Goal: Information Seeking & Learning: Learn about a topic

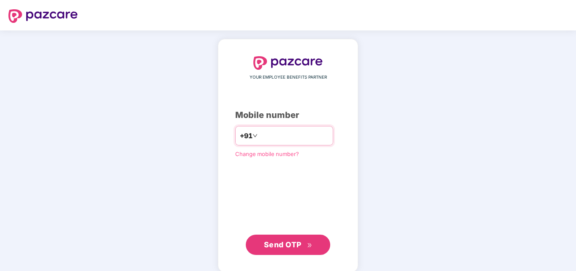
click at [276, 131] on input "number" at bounding box center [293, 136] width 69 height 14
type input "**********"
click at [299, 242] on span "Send OTP" at bounding box center [283, 244] width 38 height 9
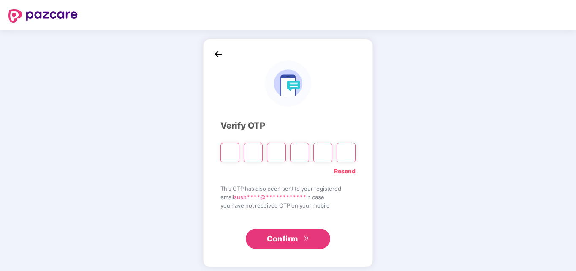
type input "*"
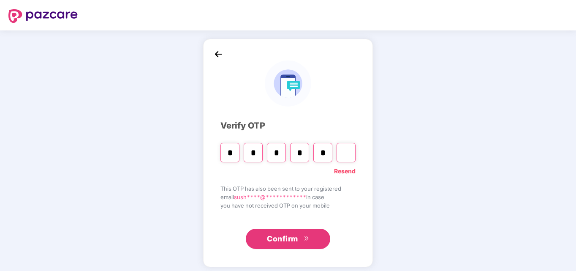
type input "*"
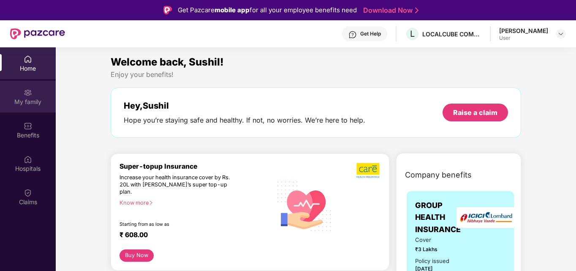
click at [38, 98] on div "My family" at bounding box center [28, 102] width 56 height 8
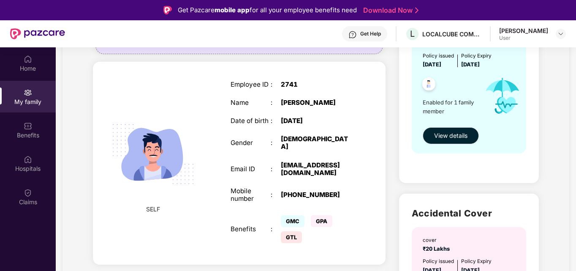
scroll to position [118, 0]
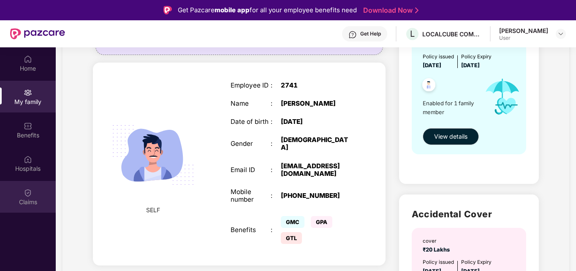
click at [25, 198] on div "Claims" at bounding box center [28, 202] width 56 height 8
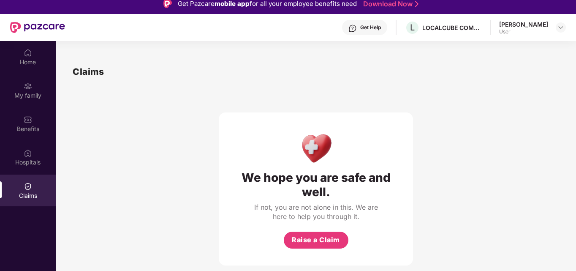
scroll to position [0, 0]
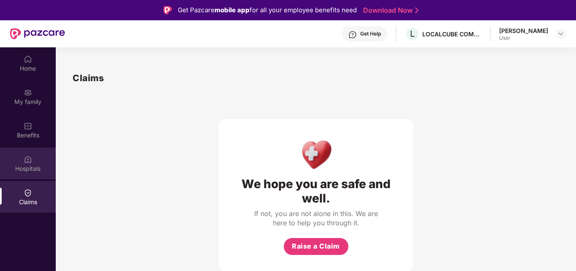
click at [35, 175] on div "Hospitals" at bounding box center [28, 163] width 56 height 32
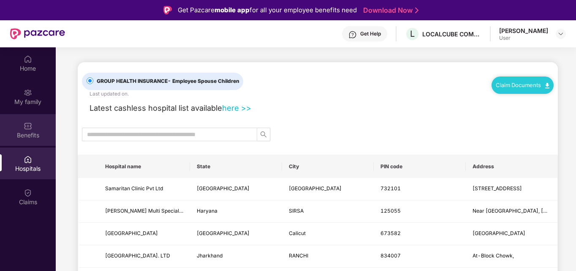
click at [31, 126] on img at bounding box center [28, 126] width 8 height 8
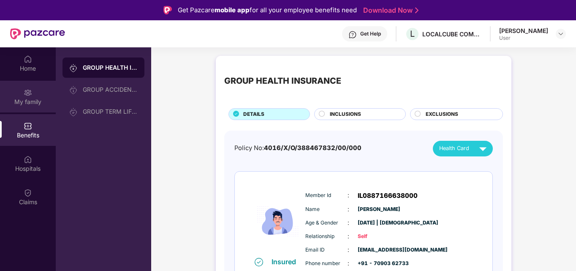
click at [36, 104] on div "My family" at bounding box center [28, 102] width 56 height 8
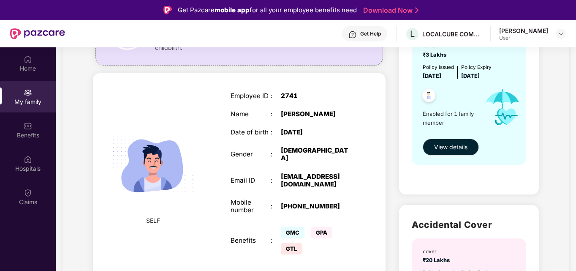
scroll to position [118, 0]
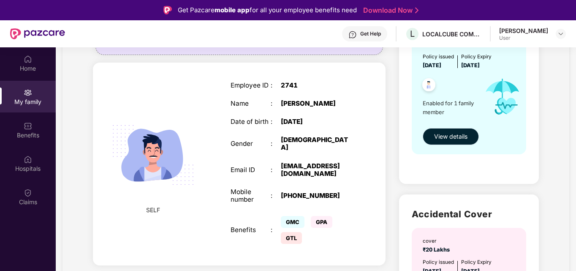
click at [461, 134] on span "View details" at bounding box center [450, 136] width 33 height 9
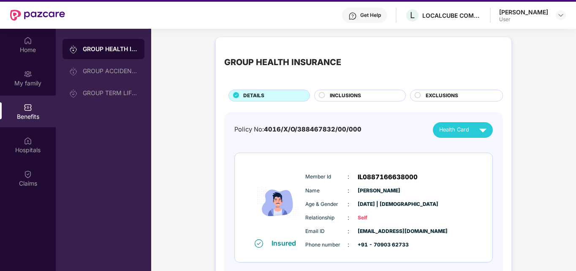
scroll to position [0, 0]
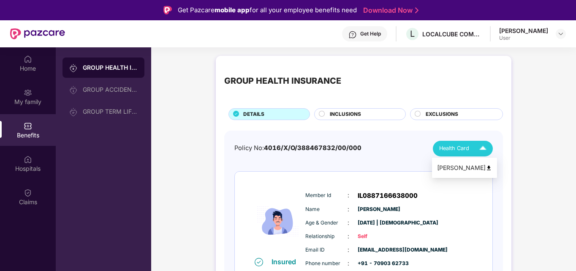
click at [483, 147] on img at bounding box center [483, 148] width 15 height 15
click at [349, 160] on div "Policy No: 4016/X/O/388467832/00/000 Health Card Insured Member Id : IL08871666…" at bounding box center [363, 217] width 259 height 153
click at [325, 113] on div at bounding box center [322, 115] width 7 height 8
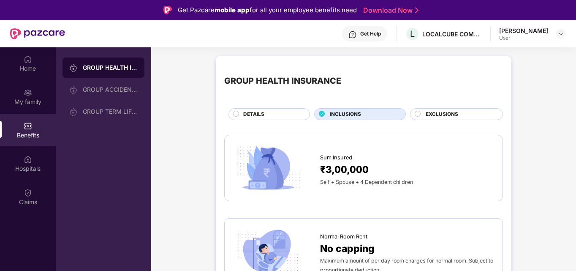
click at [324, 112] on icon at bounding box center [321, 113] width 5 height 5
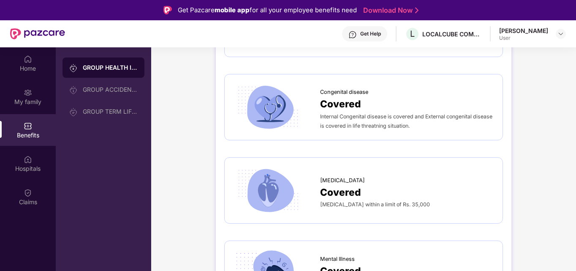
scroll to position [1352, 0]
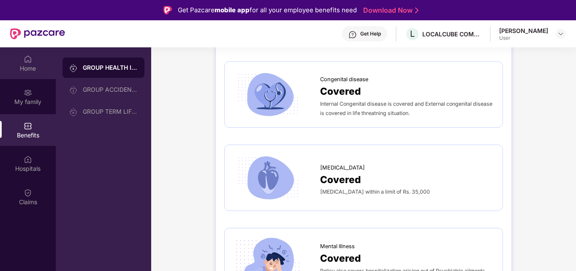
click at [27, 72] on div "Home" at bounding box center [28, 68] width 56 height 8
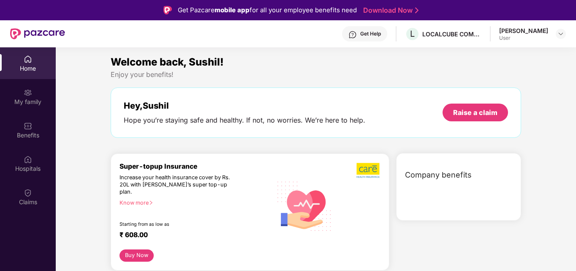
scroll to position [0, 0]
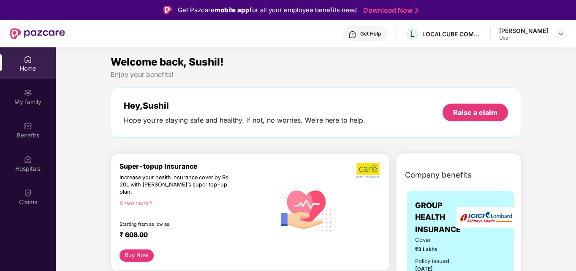
click at [390, 10] on link "Download Now" at bounding box center [389, 10] width 53 height 9
click at [19, 135] on div "Benefits" at bounding box center [28, 135] width 56 height 8
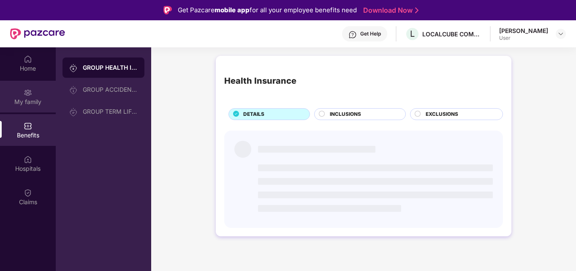
click at [25, 100] on div "My family" at bounding box center [28, 102] width 56 height 8
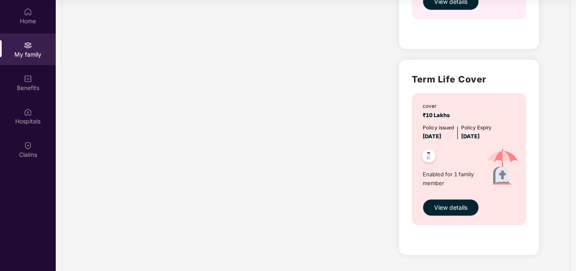
scroll to position [412, 0]
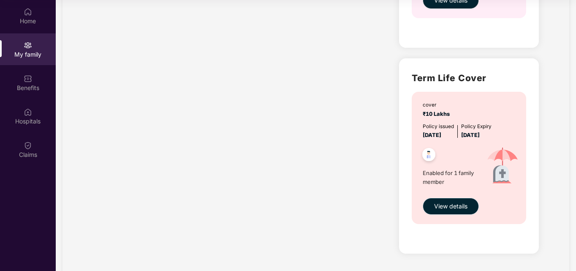
click at [457, 207] on span "View details" at bounding box center [450, 205] width 33 height 9
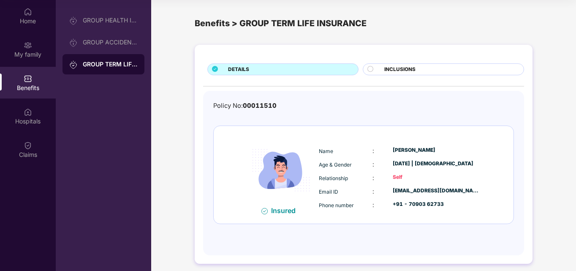
scroll to position [5, 0]
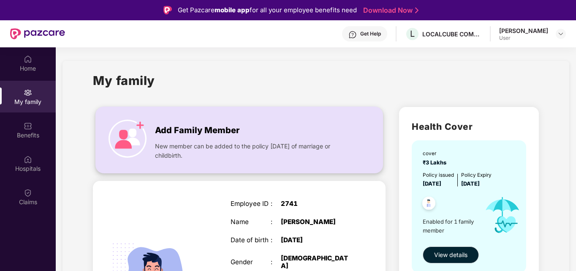
click at [142, 128] on img at bounding box center [128, 139] width 38 height 38
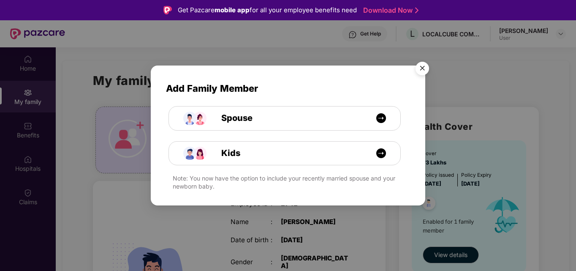
click at [425, 71] on img "Close" at bounding box center [423, 70] width 24 height 24
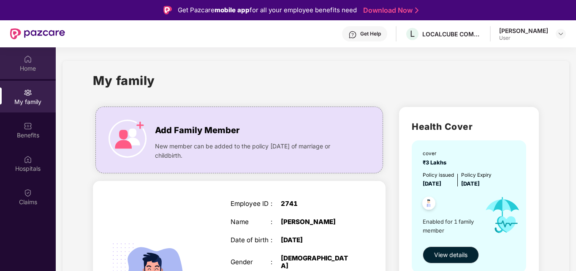
click at [23, 74] on div "Home" at bounding box center [28, 63] width 56 height 32
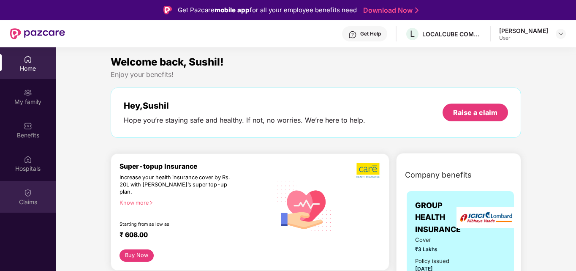
click at [18, 210] on div "Claims" at bounding box center [28, 197] width 56 height 32
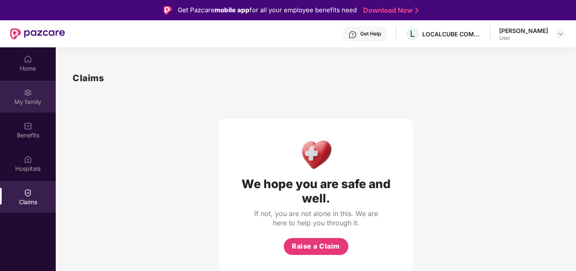
click at [26, 104] on div "My family" at bounding box center [28, 102] width 56 height 8
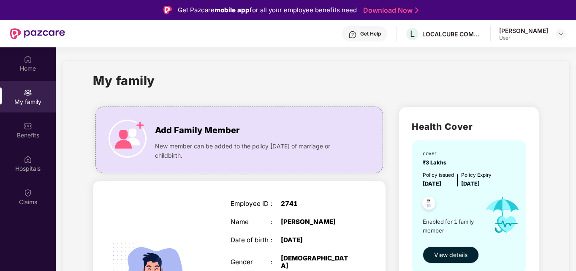
click at [34, 125] on div "Benefits" at bounding box center [28, 130] width 56 height 32
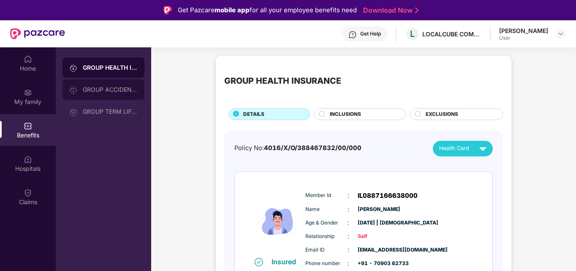
click at [103, 83] on div "GROUP ACCIDENTAL INSURANCE" at bounding box center [104, 89] width 82 height 20
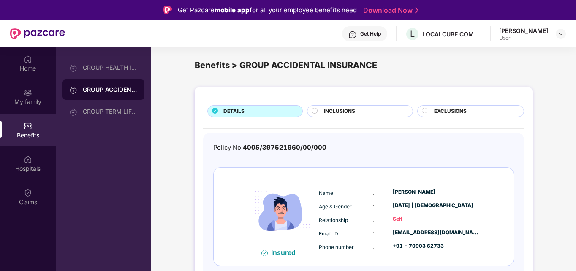
scroll to position [47, 0]
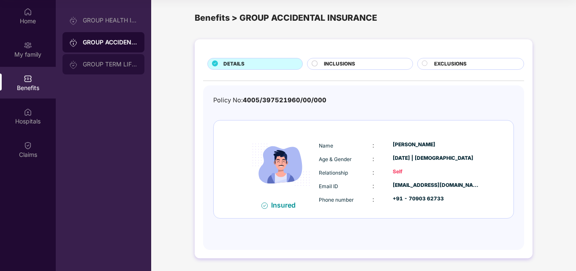
click at [100, 64] on div "GROUP TERM LIFE INSURANCE" at bounding box center [110, 64] width 55 height 7
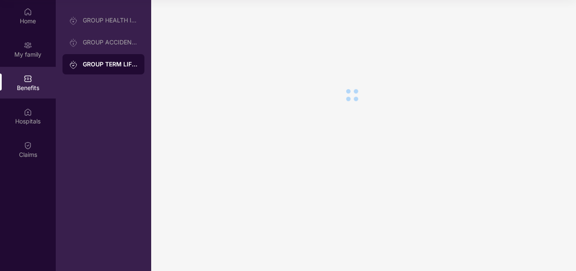
scroll to position [0, 0]
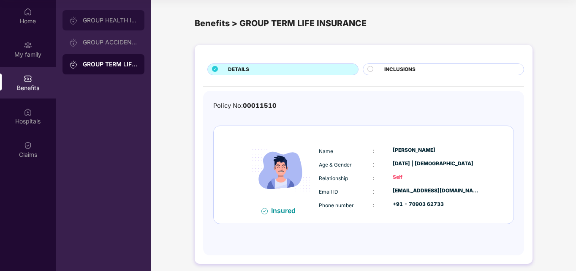
click at [122, 22] on div "GROUP HEALTH INSURANCE" at bounding box center [110, 20] width 55 height 7
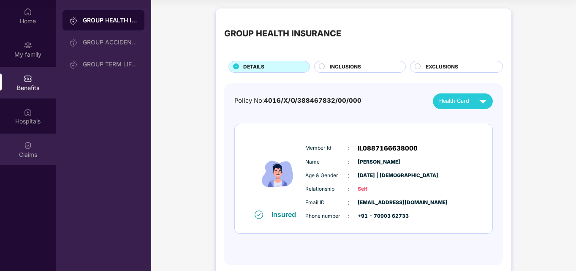
click at [17, 160] on div "Claims" at bounding box center [28, 149] width 56 height 32
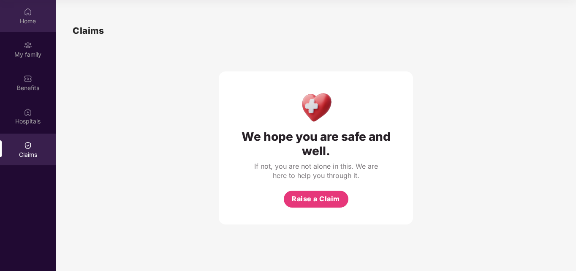
click at [32, 19] on div "Home" at bounding box center [28, 21] width 56 height 8
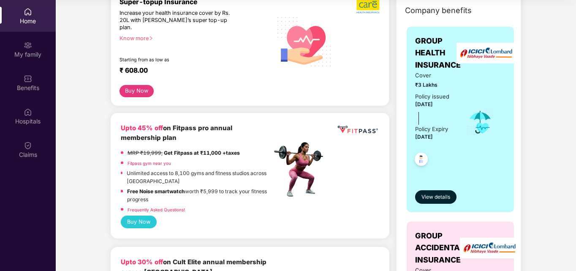
scroll to position [135, 0]
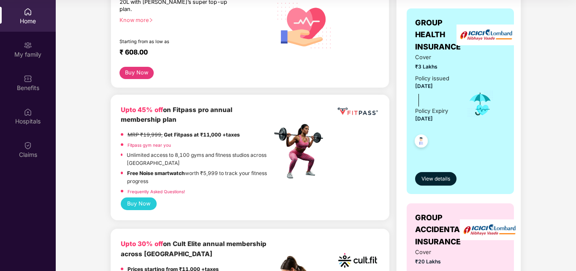
click at [440, 171] on div "View details" at bounding box center [460, 171] width 90 height 28
click at [439, 178] on span "View details" at bounding box center [436, 179] width 29 height 8
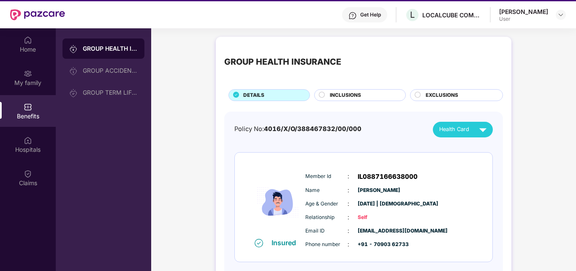
scroll to position [0, 0]
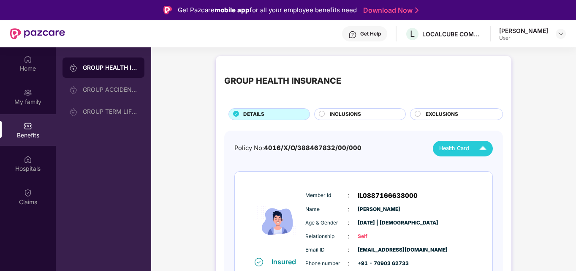
click at [480, 150] on img at bounding box center [483, 148] width 15 height 15
click at [0, 82] on div "My family" at bounding box center [28, 97] width 56 height 32
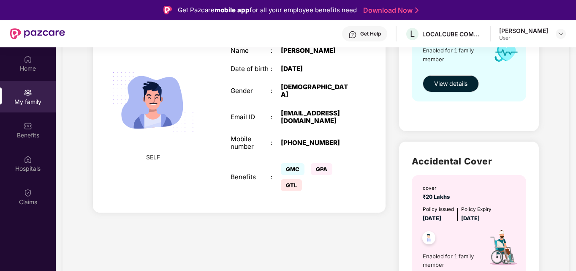
scroll to position [186, 0]
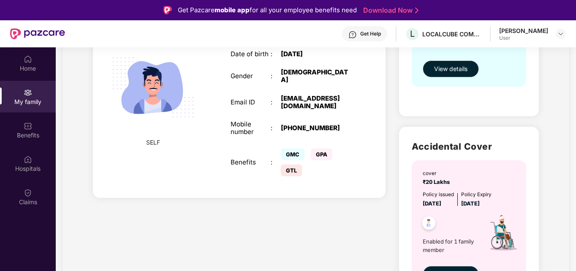
click at [367, 30] on div "Get Help" at bounding box center [370, 33] width 21 height 7
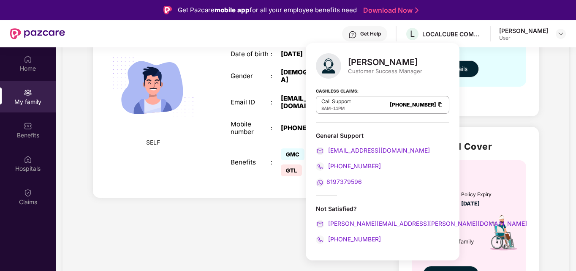
click at [452, 106] on div "Health Cover cover ₹3 Lakhs Policy issued [DATE] Policy Expiry [DATE] Enabled f…" at bounding box center [469, 18] width 140 height 195
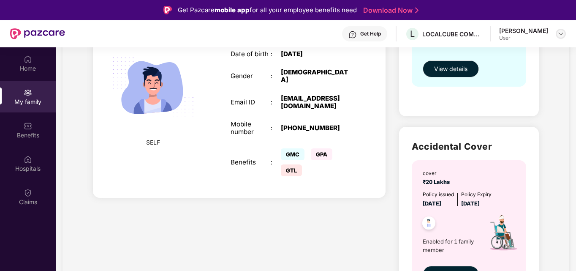
click at [561, 33] on img at bounding box center [561, 33] width 7 height 7
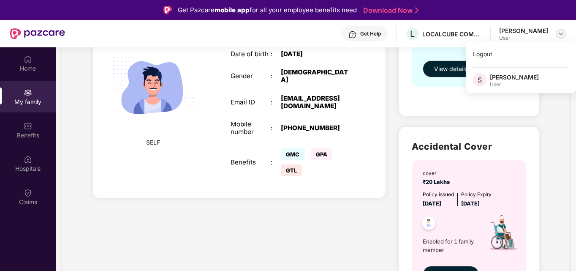
click at [561, 33] on img at bounding box center [561, 33] width 7 height 7
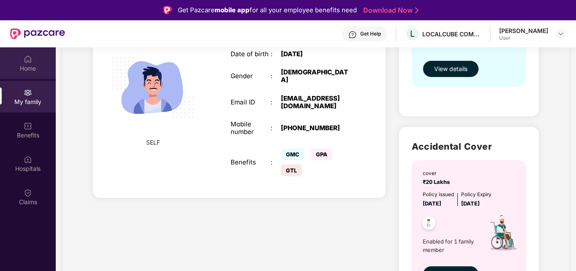
click at [22, 53] on div "Home" at bounding box center [28, 63] width 56 height 32
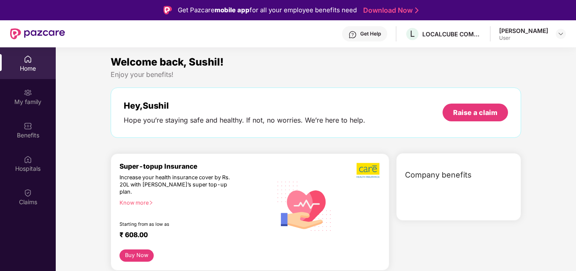
scroll to position [0, 0]
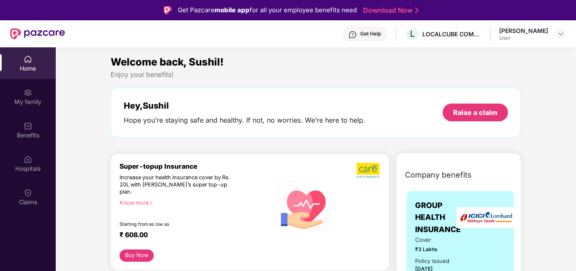
click at [305, 129] on div "Hey, [PERSON_NAME] you’re staying safe and healthy. If not, no worries. We’re h…" at bounding box center [316, 112] width 411 height 50
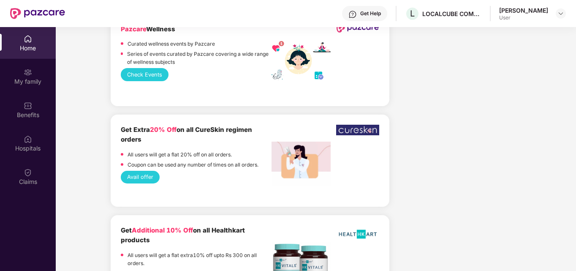
scroll to position [47, 0]
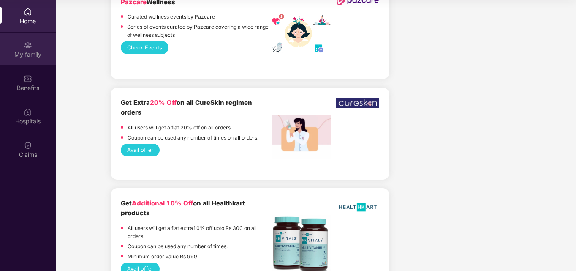
click at [29, 49] on img at bounding box center [28, 45] width 8 height 8
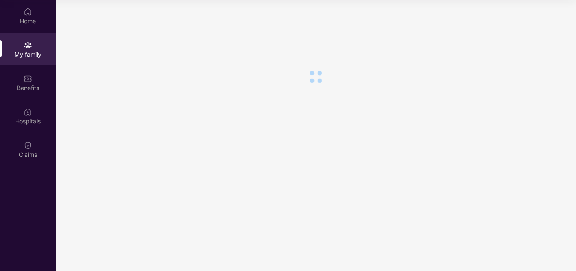
scroll to position [0, 0]
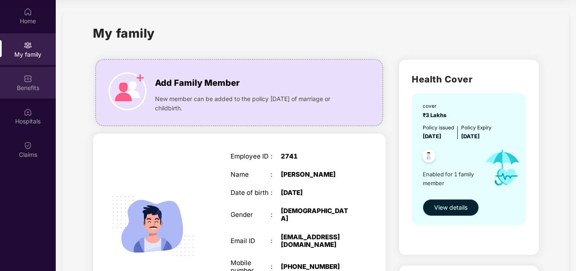
click at [27, 90] on div "Benefits" at bounding box center [28, 88] width 56 height 8
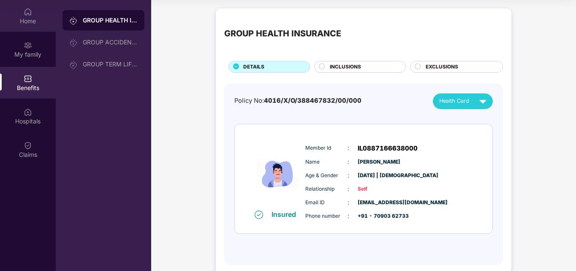
click at [35, 24] on div "Home" at bounding box center [28, 21] width 56 height 8
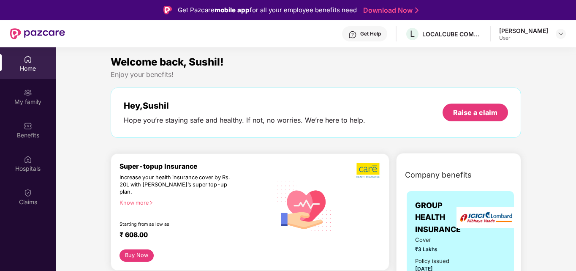
click at [357, 37] on img at bounding box center [352, 34] width 8 height 8
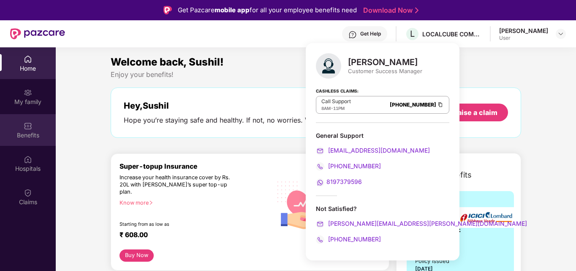
click at [8, 131] on div "Benefits" at bounding box center [28, 135] width 56 height 8
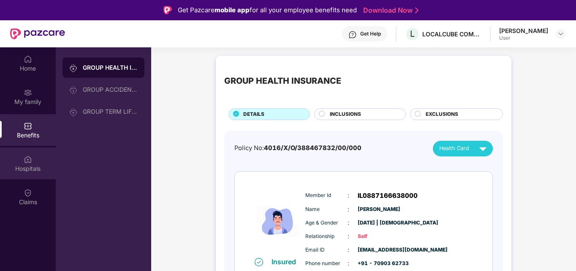
click at [22, 173] on div "Hospitals" at bounding box center [28, 163] width 56 height 32
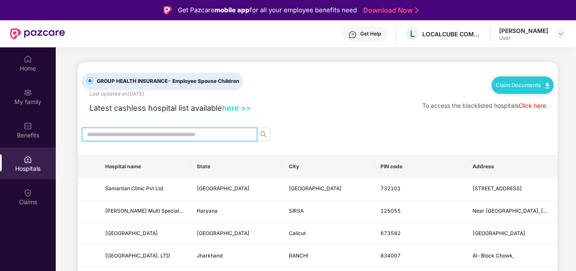
click at [176, 131] on input "text" at bounding box center [166, 134] width 158 height 9
type input "******"
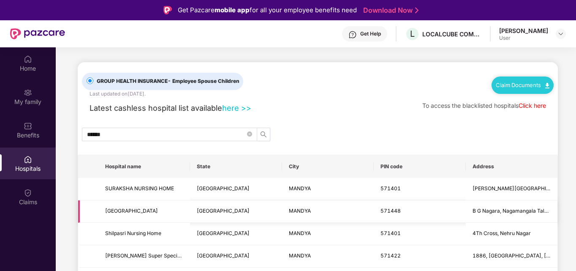
click at [402, 215] on td "571448" at bounding box center [420, 211] width 92 height 22
click at [27, 125] on img at bounding box center [28, 126] width 8 height 8
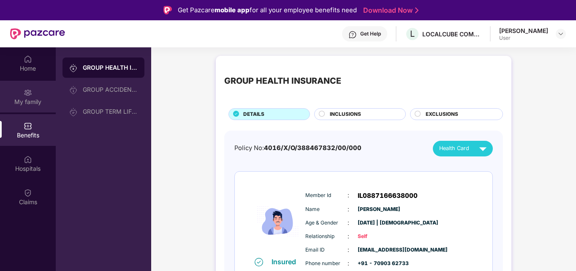
click at [33, 95] on div "My family" at bounding box center [28, 97] width 56 height 32
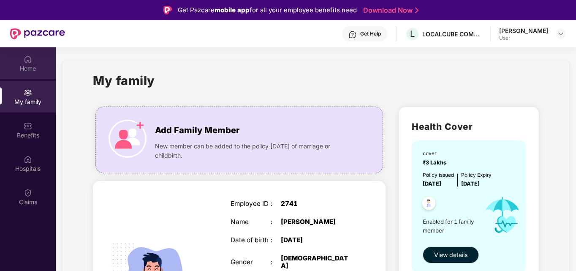
click at [16, 68] on div "Home" at bounding box center [28, 68] width 56 height 8
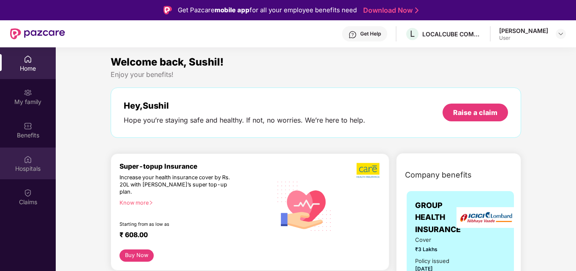
click at [27, 167] on div "Hospitals" at bounding box center [28, 168] width 56 height 8
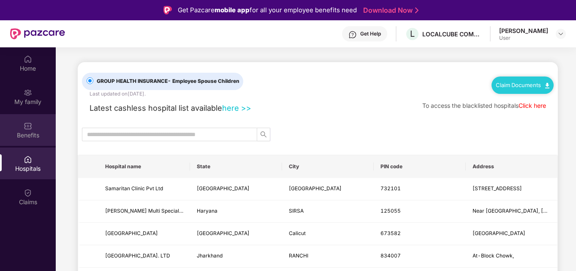
click at [29, 119] on div "Benefits" at bounding box center [28, 130] width 56 height 32
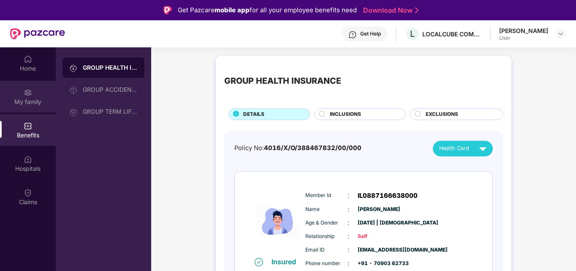
click at [27, 105] on div "My family" at bounding box center [28, 102] width 56 height 8
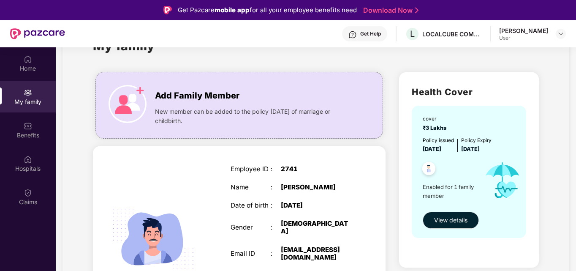
scroll to position [34, 0]
